Goal: Task Accomplishment & Management: Use online tool/utility

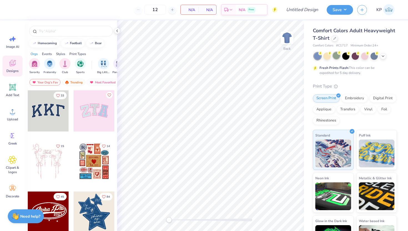
click at [338, 56] on div at bounding box center [336, 55] width 7 height 7
click at [64, 31] on input "text" at bounding box center [73, 31] width 71 height 6
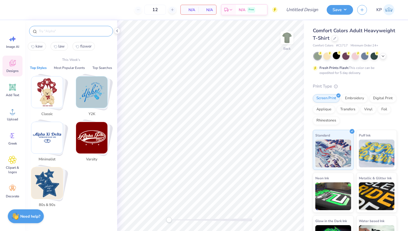
type input "x"
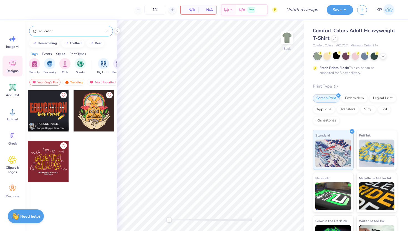
click at [45, 32] on input "education" at bounding box center [71, 31] width 67 height 6
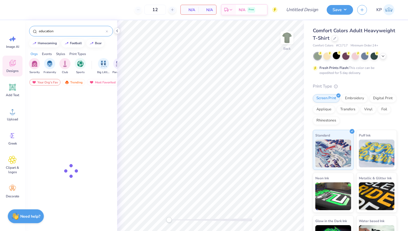
click at [45, 32] on input "education" at bounding box center [71, 31] width 67 height 6
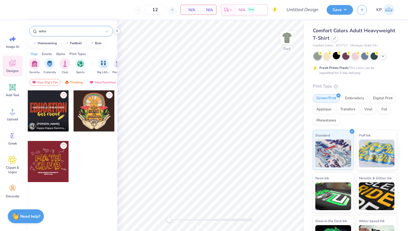
type input "asha"
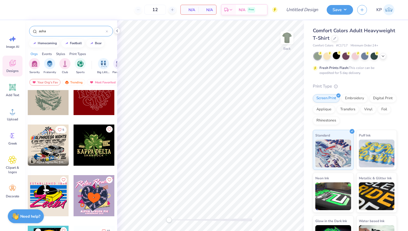
scroll to position [118, 0]
click at [89, 105] on div at bounding box center [94, 94] width 41 height 41
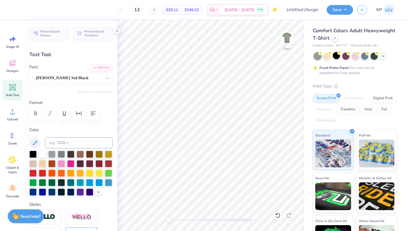
type input "2.66"
type input "1.56"
type input "3.17"
type input "-9.3"
type textarea "T"
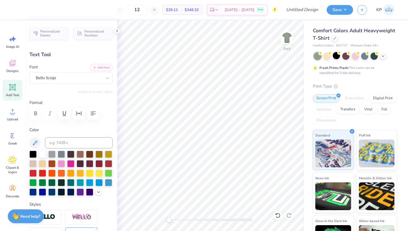
type textarea "Asha"
type input "1.05"
type input "1.03"
type input "4.43"
type input "11.9"
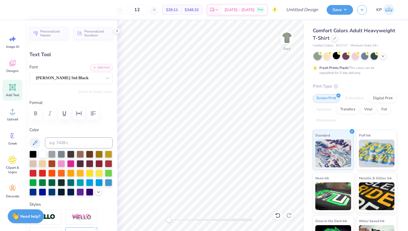
type input "1.09"
type input "1.07"
type input "4.78"
type input "11.4"
type input "0.96"
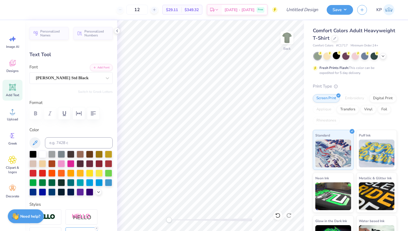
type input "1.27"
type input "3.00"
type input "0.0"
type input "1.78"
type input "1.64"
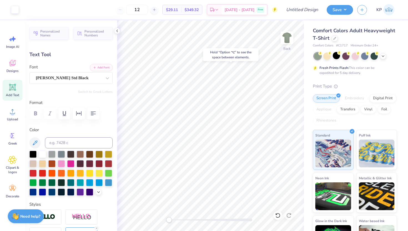
type input "4.68"
type input "-13.8"
type input "1.05"
type input "1.03"
type input "4.43"
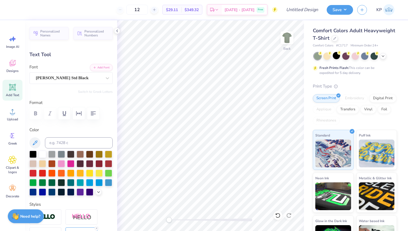
type input "0.0"
type input "1.09"
type input "1.07"
type input "4.78"
type input "11.4"
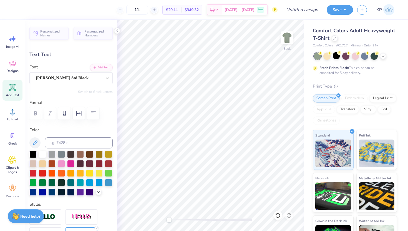
type input "1.10"
type input "1.42"
type input "3.86"
type input "-24.2"
type input "1.09"
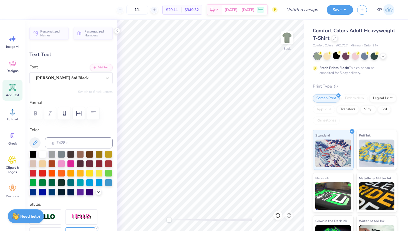
type input "1.07"
type input "4.48"
type input "11.4"
type input "0.96"
type input "1.27"
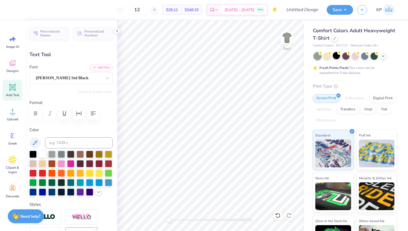
type input "3.00"
type input "5.4"
type input "1.41"
type input "1.65"
type input "3.60"
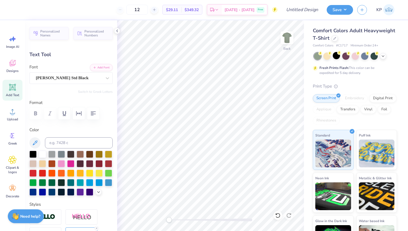
type input "0.0"
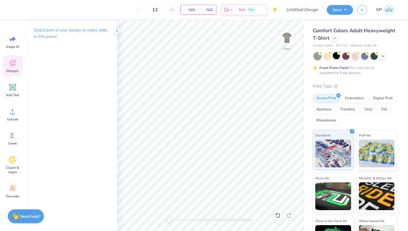
click at [14, 69] on span "Designs" at bounding box center [12, 71] width 12 height 4
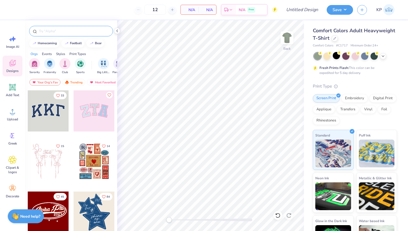
click at [60, 36] on div at bounding box center [71, 31] width 84 height 11
click at [59, 31] on input "text" at bounding box center [73, 31] width 71 height 6
type input "e"
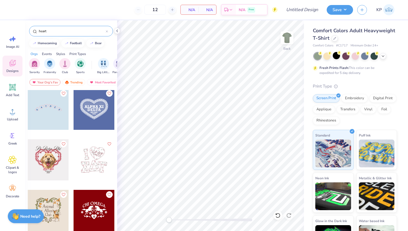
scroll to position [2329, 0]
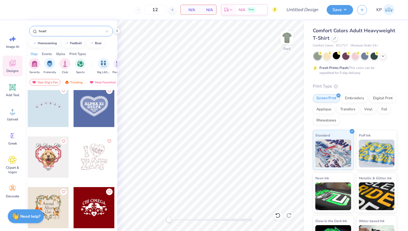
click at [49, 28] on div "heart" at bounding box center [71, 31] width 84 height 11
click at [49, 28] on input "heart" at bounding box center [71, 31] width 67 height 6
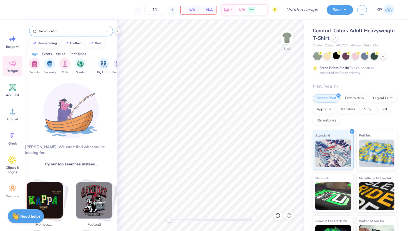
click at [47, 26] on div "for education" at bounding box center [71, 31] width 84 height 11
click at [49, 33] on input "for education" at bounding box center [71, 31] width 67 height 6
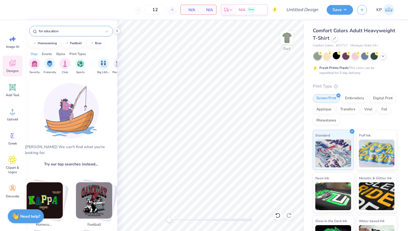
click at [49, 33] on input "for education" at bounding box center [71, 31] width 67 height 6
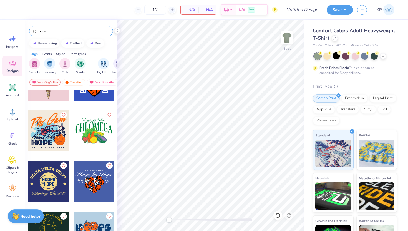
scroll to position [0, 0]
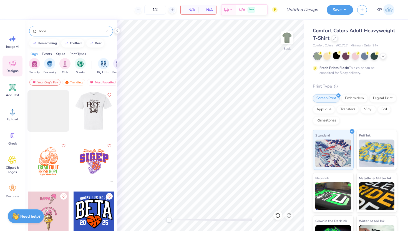
type input "hope"
click at [96, 112] on div at bounding box center [93, 110] width 41 height 41
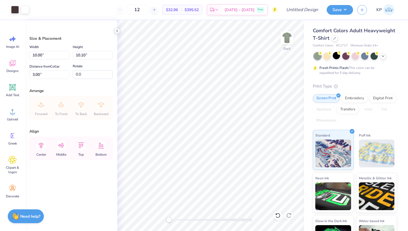
click at [119, 33] on icon at bounding box center [117, 31] width 4 height 4
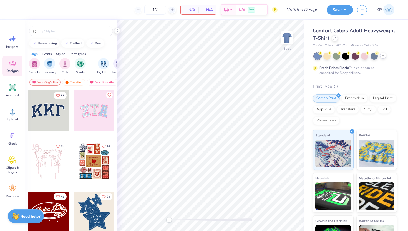
click at [383, 55] on icon at bounding box center [383, 55] width 4 height 4
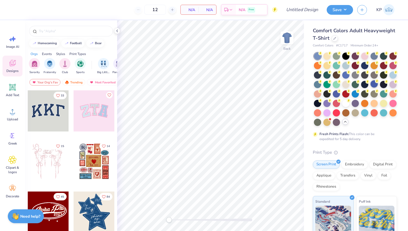
click at [373, 85] on div at bounding box center [374, 83] width 7 height 7
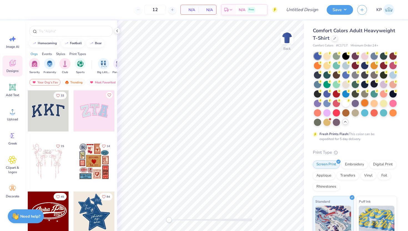
click at [365, 102] on div at bounding box center [364, 102] width 7 height 7
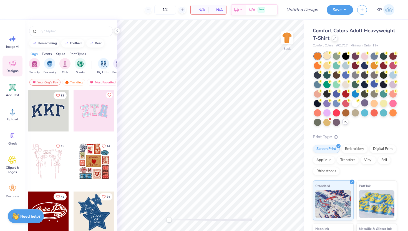
click at [327, 55] on div at bounding box center [327, 55] width 7 height 7
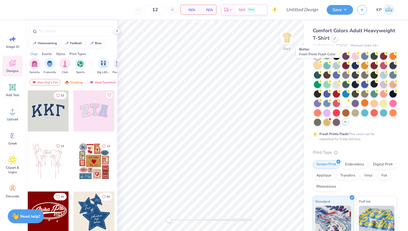
click at [320, 64] on div at bounding box center [317, 64] width 7 height 7
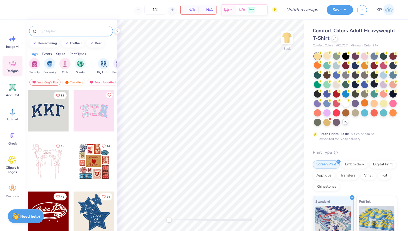
click at [68, 34] on div at bounding box center [71, 31] width 84 height 11
click at [68, 31] on input "text" at bounding box center [73, 31] width 71 height 6
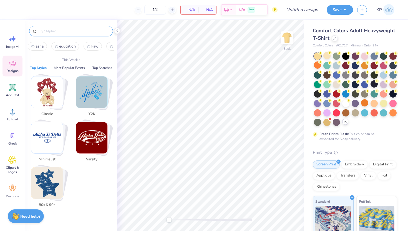
type input "o"
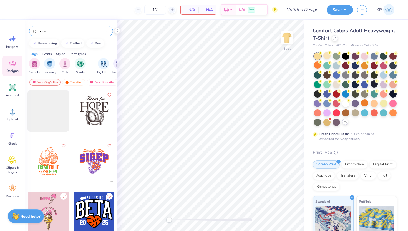
type input "hope"
click at [89, 105] on div at bounding box center [94, 110] width 41 height 41
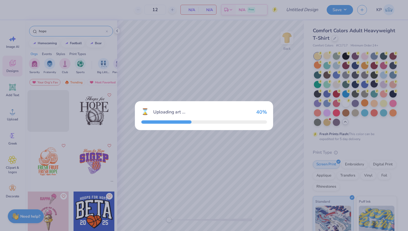
click at [167, 86] on div "⌛ Uploading art ... 40 %" at bounding box center [204, 115] width 408 height 231
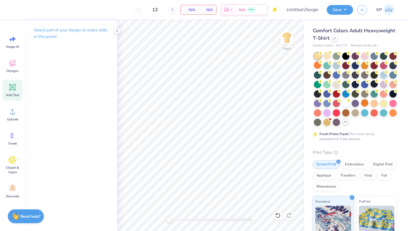
click at [16, 90] on icon at bounding box center [12, 87] width 7 height 7
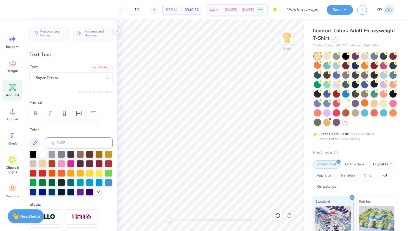
scroll to position [0, 1]
type textarea "Asha For"
click at [101, 72] on div "Font Super Dream" at bounding box center [70, 74] width 83 height 20
click at [101, 77] on div "Super Dream" at bounding box center [68, 78] width 67 height 9
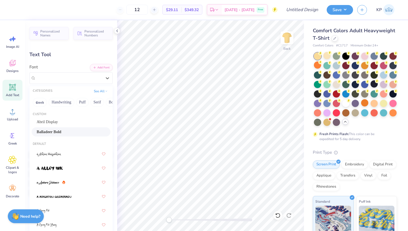
click at [52, 127] on div "Balladeer Bold" at bounding box center [71, 131] width 79 height 9
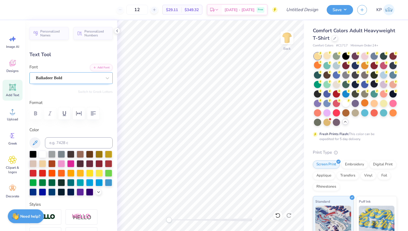
click at [66, 80] on div "Balladeer Bold" at bounding box center [68, 78] width 67 height 9
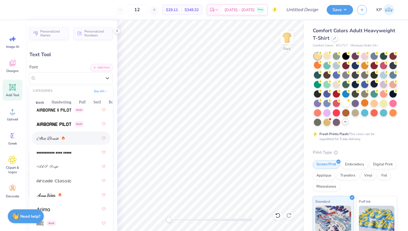
scroll to position [201, 0]
click at [58, 141] on div at bounding box center [71, 137] width 69 height 10
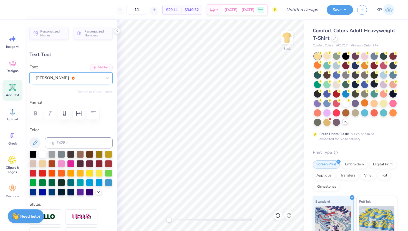
click at [61, 81] on div "[PERSON_NAME]" at bounding box center [68, 78] width 67 height 9
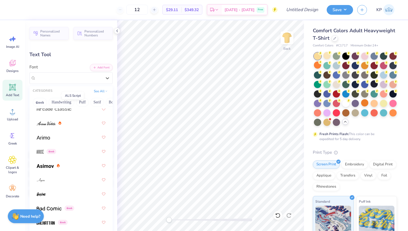
scroll to position [272, 0]
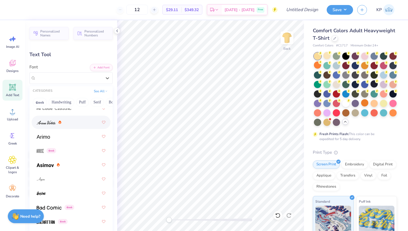
click at [53, 123] on img at bounding box center [46, 123] width 19 height 4
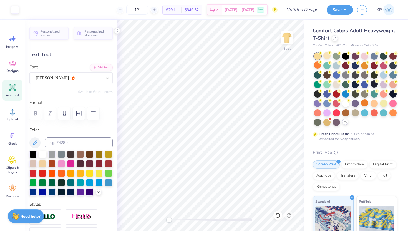
click at [0, 89] on div "Image AI Designs Add Text Upload Greek Clipart & logos Decorate" at bounding box center [12, 125] width 25 height 210
click at [12, 91] on icon at bounding box center [12, 87] width 8 height 8
type input "5.84"
type input "1.90"
type input "11.55"
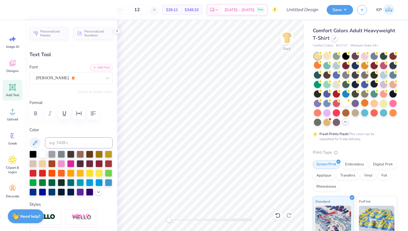
type input "5.59"
type input "1.62"
type input "11.69"
type textarea "EDUCATION"
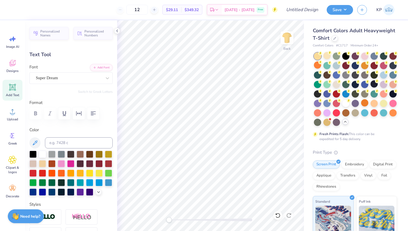
scroll to position [0, 1]
click at [106, 77] on icon at bounding box center [107, 78] width 3 height 2
type input "11.88"
click at [88, 80] on div "Super Dream" at bounding box center [68, 78] width 67 height 9
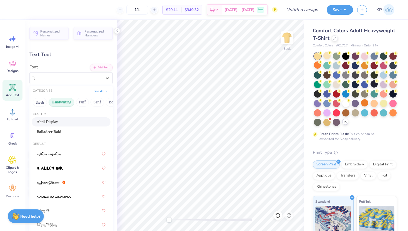
click at [62, 103] on button "Handwriting" at bounding box center [62, 102] width 26 height 9
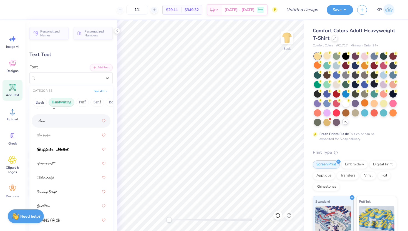
scroll to position [32, 0]
click at [95, 100] on button "Serif" at bounding box center [98, 102] width 14 height 9
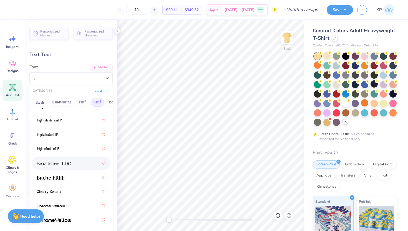
click at [69, 162] on img at bounding box center [54, 163] width 35 height 4
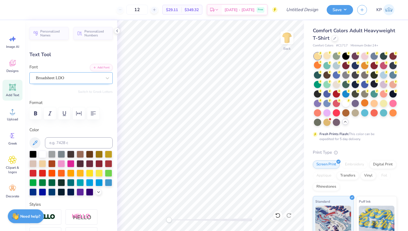
click at [74, 78] on div "Broadsheet LDO" at bounding box center [68, 78] width 67 height 9
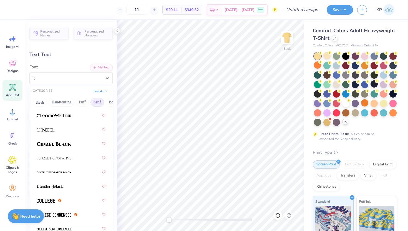
scroll to position [137, 0]
click at [70, 144] on img at bounding box center [54, 143] width 35 height 4
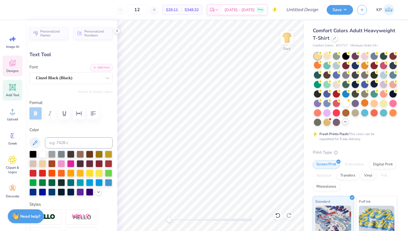
click at [15, 71] on span "Designs" at bounding box center [12, 71] width 12 height 4
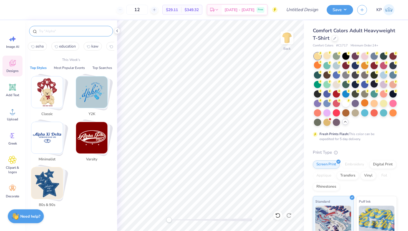
click at [71, 33] on input "text" at bounding box center [73, 31] width 71 height 6
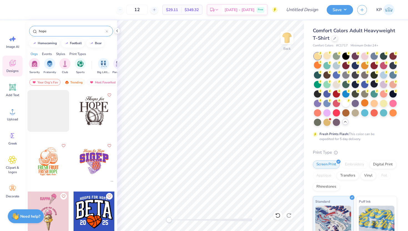
type input "hope"
click at [94, 107] on div at bounding box center [52, 110] width 123 height 41
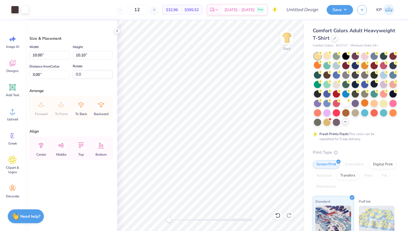
click at [279, 214] on icon at bounding box center [278, 215] width 6 height 6
click at [181, 220] on div at bounding box center [210, 219] width 83 height 3
click at [116, 31] on icon at bounding box center [117, 31] width 4 height 4
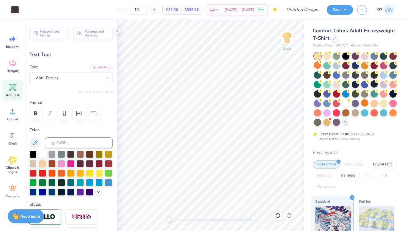
type input "4.03"
type input "2.34"
type input "4.98"
type input "3.36"
type input "3.46"
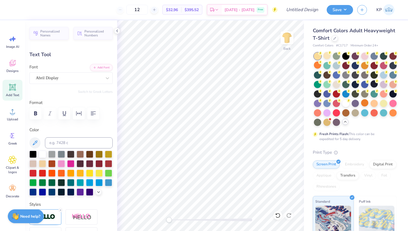
type input "4.99"
type textarea "ED"
type input "4.03"
type input "2.34"
type input "5.16"
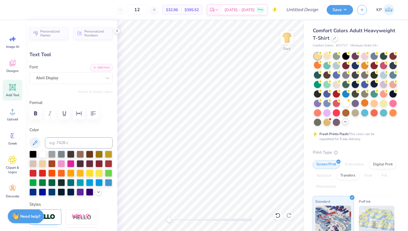
type textarea "O"
type textarea "U"
type textarea "CAT"
type input "6.15"
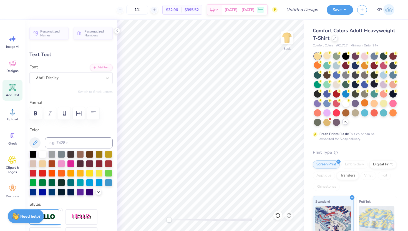
type input "3.46"
type input "4.99"
type textarea "EDU"
type input "9.66"
type input "3.51"
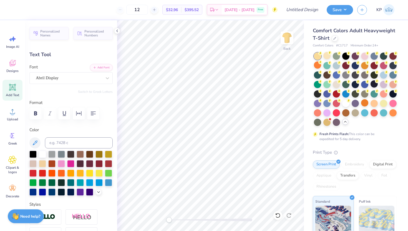
type input "5.14"
type input "5.75"
type input "2.34"
type input "5.16"
type input "5.75"
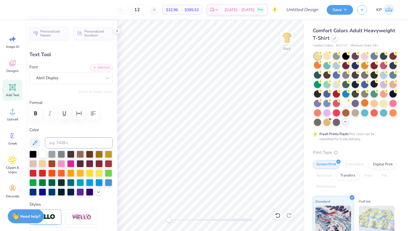
type input "2.34"
type input "5.16"
type input "9.66"
type input "3.51"
type input "6.01"
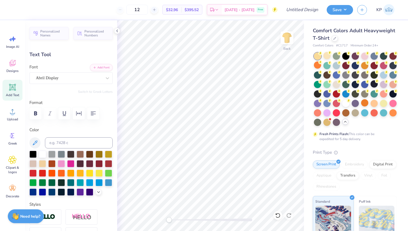
type input "2.18"
type input "5.75"
type input "2.34"
type input "2.60"
type input "3.46"
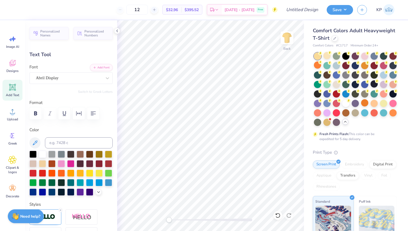
type input "5.75"
type input "2.34"
type textarea "CATI"
type input "6.01"
type input "2.18"
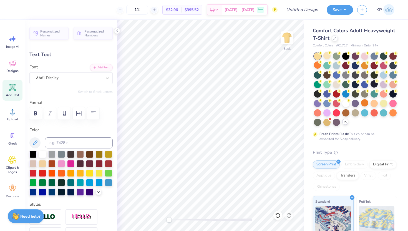
type input "5.32"
type input "2.60"
type input "3.46"
type input "5.16"
type input "4.06"
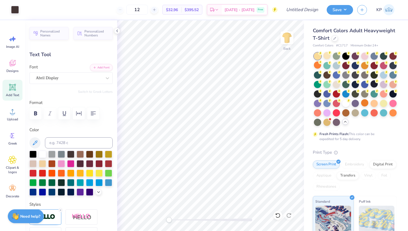
type input "1.40"
type input "2.60"
type input "3.46"
type textarea "ION"
type input "6.01"
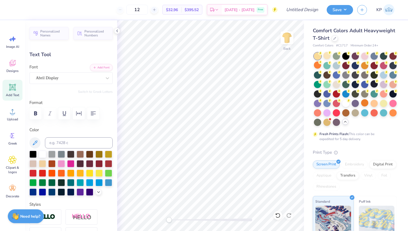
type input "2.18"
type input "5.32"
type input "8.32"
type input "3.56"
type input "5.11"
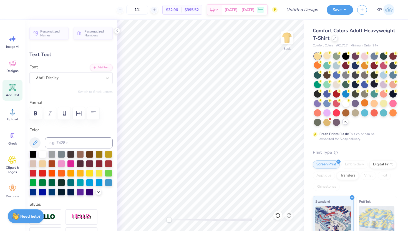
type input "5.14"
type input "2.20"
type input "6.52"
type input "4.06"
type input "1.40"
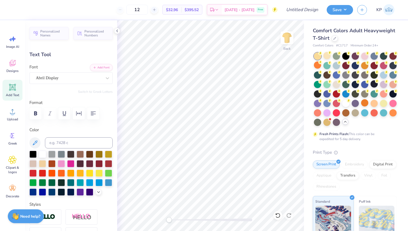
type input "5.16"
type textarea "CAT"
type input "5.14"
type input "2.20"
type input "6.52"
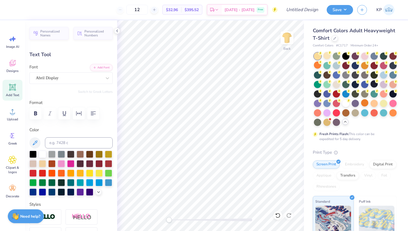
type input "3.44"
type input "1.40"
type input "5.16"
type input "6.01"
type input "2.18"
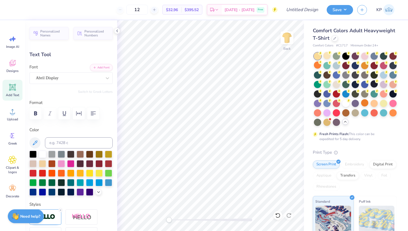
type input "5.32"
type input "5.00"
type input "1.82"
type input "5.68"
type input "5.14"
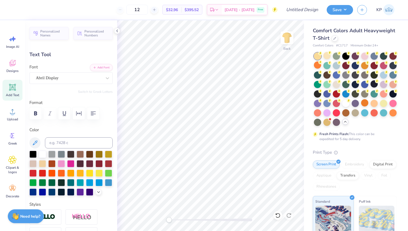
type input "2.20"
type input "6.40"
type input "4.33"
type input "1.85"
type input "6.75"
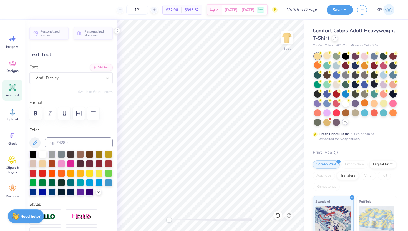
type input "5.00"
type input "1.82"
type input "5.68"
type input "4.33"
type input "1.85"
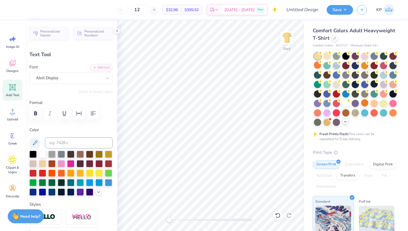
type input "5.65"
type input "6.75"
type input "1.82"
type input "3.00"
type textarea "Asha for"
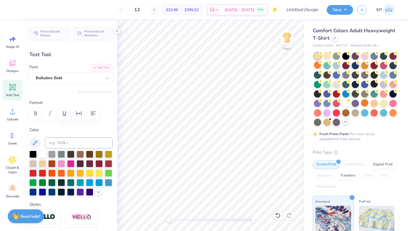
scroll to position [0, 0]
type input "4.33"
type input "1.85"
type input "5.22"
click at [11, 161] on icon at bounding box center [12, 159] width 3 height 3
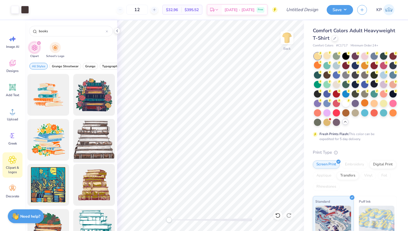
type input "books"
click at [89, 131] on div at bounding box center [94, 140] width 46 height 46
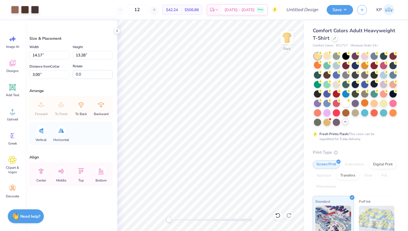
type input "3.32"
type input "3.11"
type input "13.17"
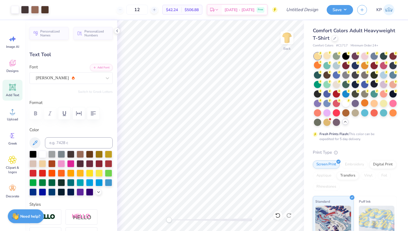
type input "14.17"
type input "1.59"
type input "14.36"
type input "3.44"
type input "1.40"
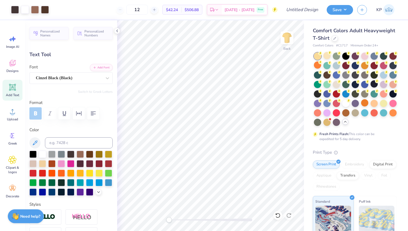
type input "5.00"
type input "3.65"
type input "1.49"
type input "5.41"
type input "3.65"
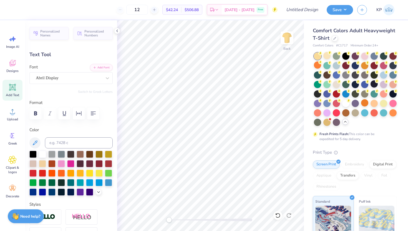
type input "1.49"
type input "4.80"
type input "4.33"
type input "1.85"
type input "5.22"
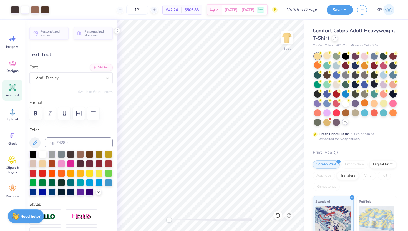
type input "6.40"
type input "1.78"
type input "3.02"
type input "3.65"
type input "1.49"
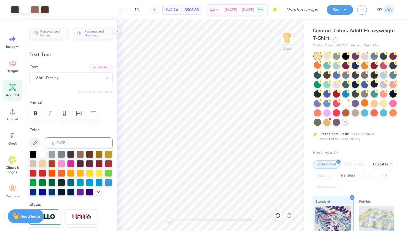
type input "4.98"
type input "4.33"
type input "1.85"
click at [10, 73] on div "Designs" at bounding box center [12, 66] width 20 height 21
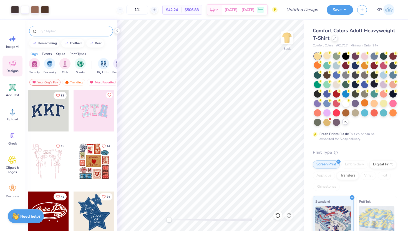
click at [69, 31] on input "text" at bounding box center [73, 31] width 71 height 6
type input "hope"
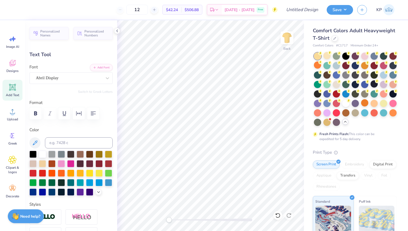
type input "4.33"
type input "1.85"
type input "4.98"
type input "3.65"
type input "1.49"
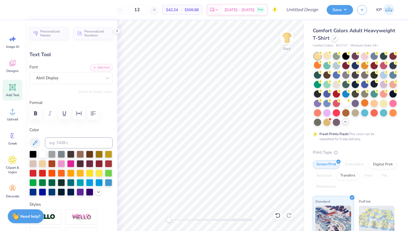
type input "4.33"
type input "1.85"
type input "5.64"
type input "3.65"
type input "1.49"
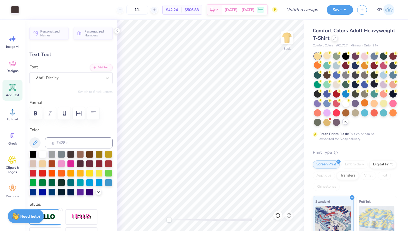
type input "5.08"
type input "6.40"
type input "1.78"
type input "3.00"
click at [12, 69] on span "Designs" at bounding box center [12, 71] width 12 height 4
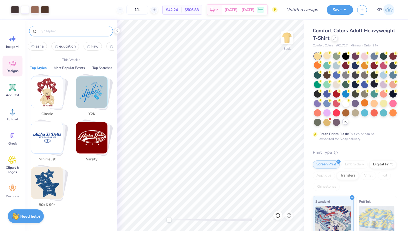
click at [63, 30] on input "text" at bounding box center [73, 31] width 71 height 6
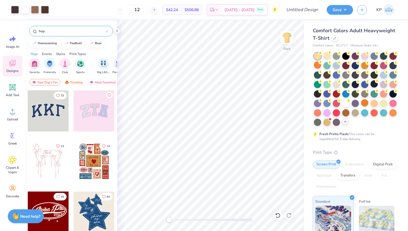
type input "hope"
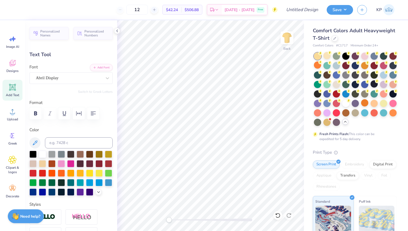
type input "4.33"
type input "1.85"
type input "4.90"
type input "3.25"
type input "0.41"
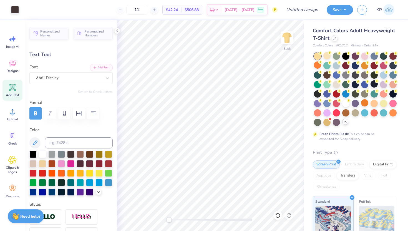
type input "12.29"
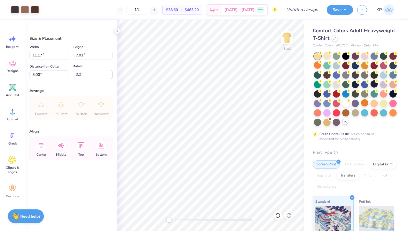
type input "4.49"
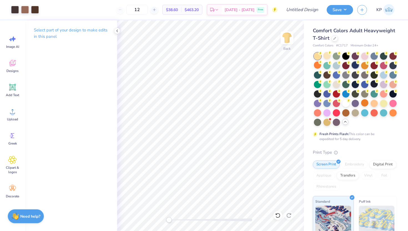
click at [357, 66] on div at bounding box center [355, 64] width 7 height 7
click at [34, 10] on div at bounding box center [35, 9] width 8 height 8
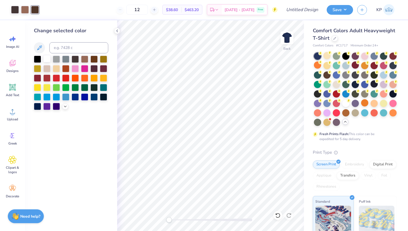
click at [47, 59] on div at bounding box center [46, 58] width 7 height 7
click at [28, 9] on div at bounding box center [25, 9] width 8 height 8
click at [46, 58] on div at bounding box center [46, 58] width 7 height 7
click at [12, 7] on div at bounding box center [15, 9] width 8 height 8
click at [47, 60] on div at bounding box center [46, 58] width 7 height 7
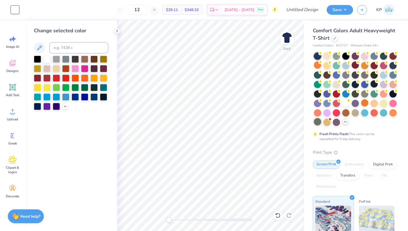
click at [319, 124] on div at bounding box center [317, 121] width 7 height 7
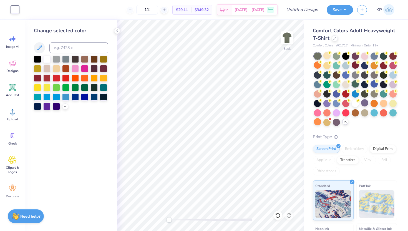
click at [356, 84] on div at bounding box center [355, 83] width 7 height 7
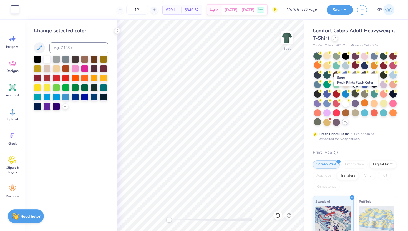
click at [354, 94] on div at bounding box center [355, 93] width 7 height 7
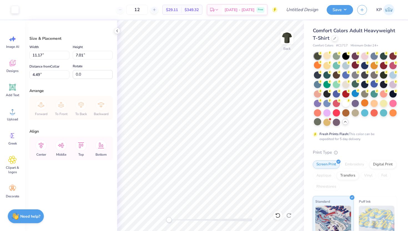
type input "4.53"
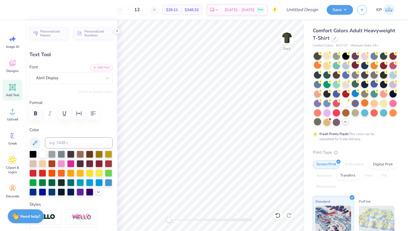
type input "4.34"
type input "1.86"
type input "5.83"
type input "4.21"
type input "1.53"
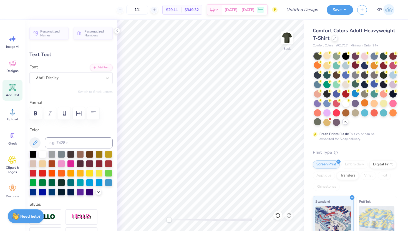
type input "6.13"
type input "4.82"
type input "1.75"
type input "6.13"
type input "4.34"
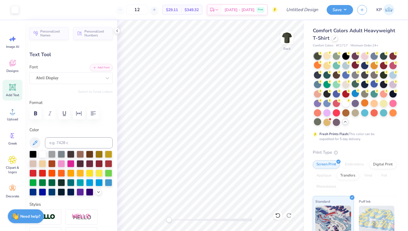
type input "1.86"
type input "4.82"
type input "1.75"
type input "4.09"
type input "1.49"
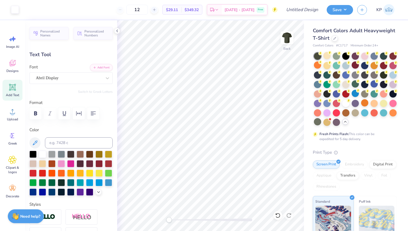
type input "3.73"
type input "1.60"
type input "3.47"
type input "1.49"
click at [117, 30] on polyline at bounding box center [117, 31] width 1 height 2
